Goal: Use online tool/utility: Utilize a website feature to perform a specific function

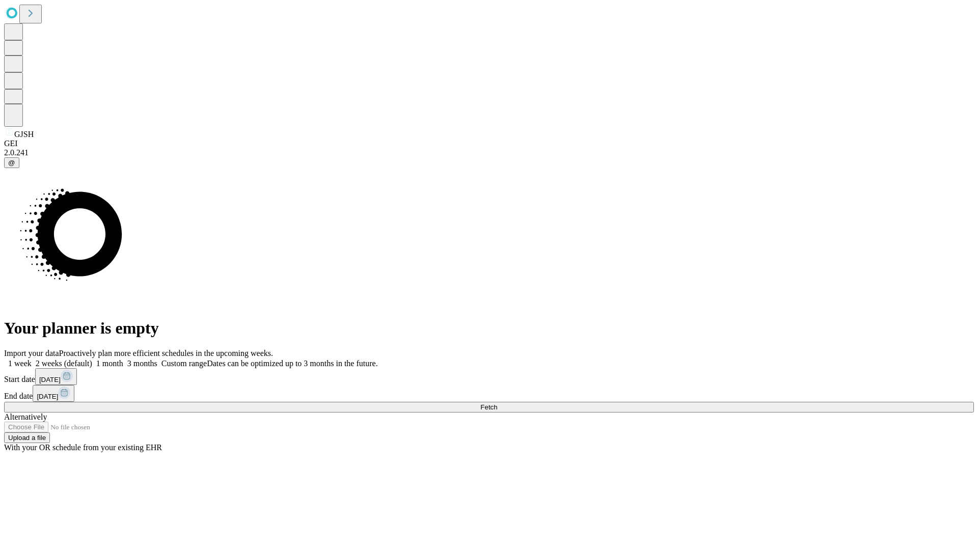
click at [497, 403] on span "Fetch" at bounding box center [488, 407] width 17 height 8
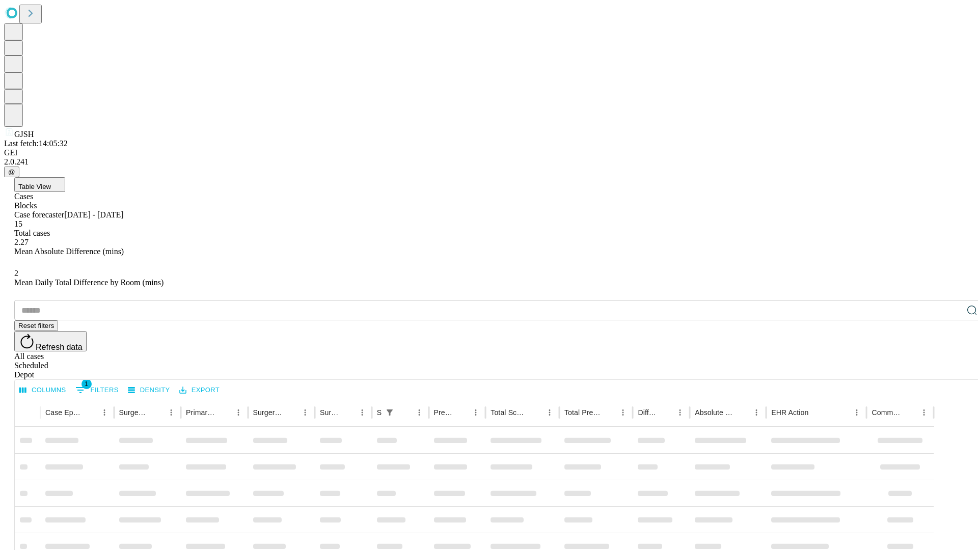
click at [51, 183] on span "Table View" at bounding box center [34, 187] width 33 height 8
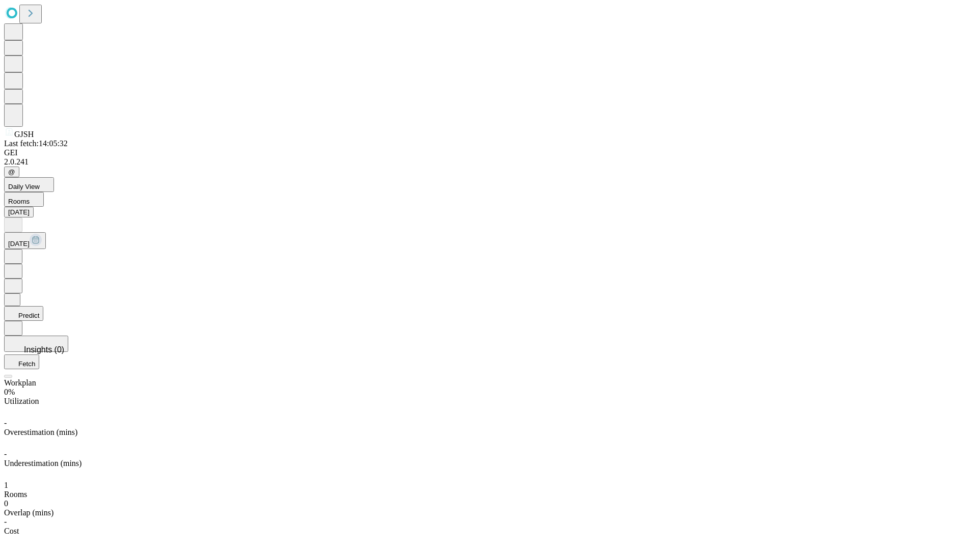
click at [43, 306] on button "Predict" at bounding box center [23, 313] width 39 height 15
